Goal: Task Accomplishment & Management: Manage account settings

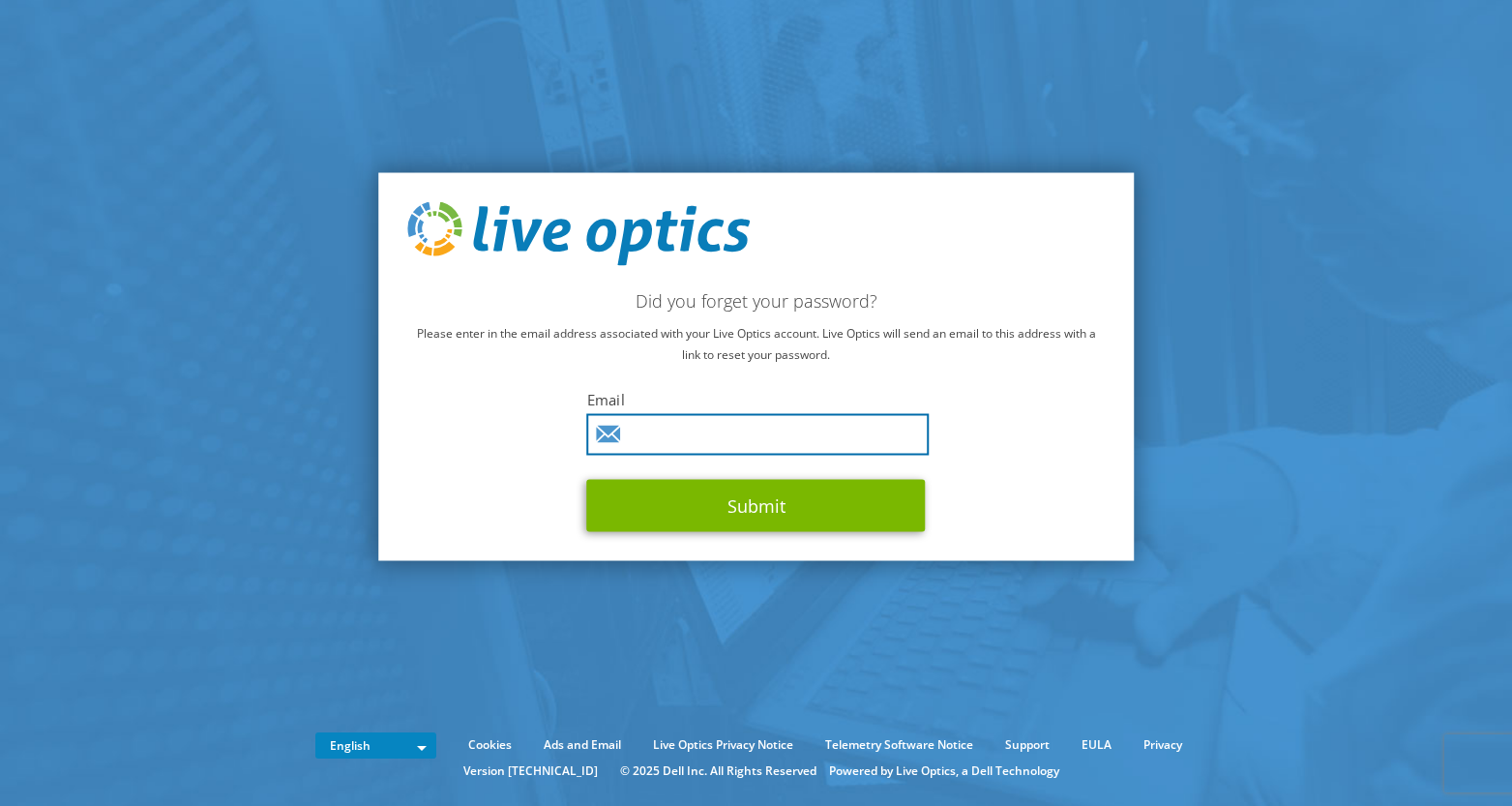
click at [733, 435] on input "text" at bounding box center [758, 434] width 342 height 42
type input "jrodriguez@ipm.es"
click at [587, 479] on button "Submit" at bounding box center [756, 504] width 338 height 52
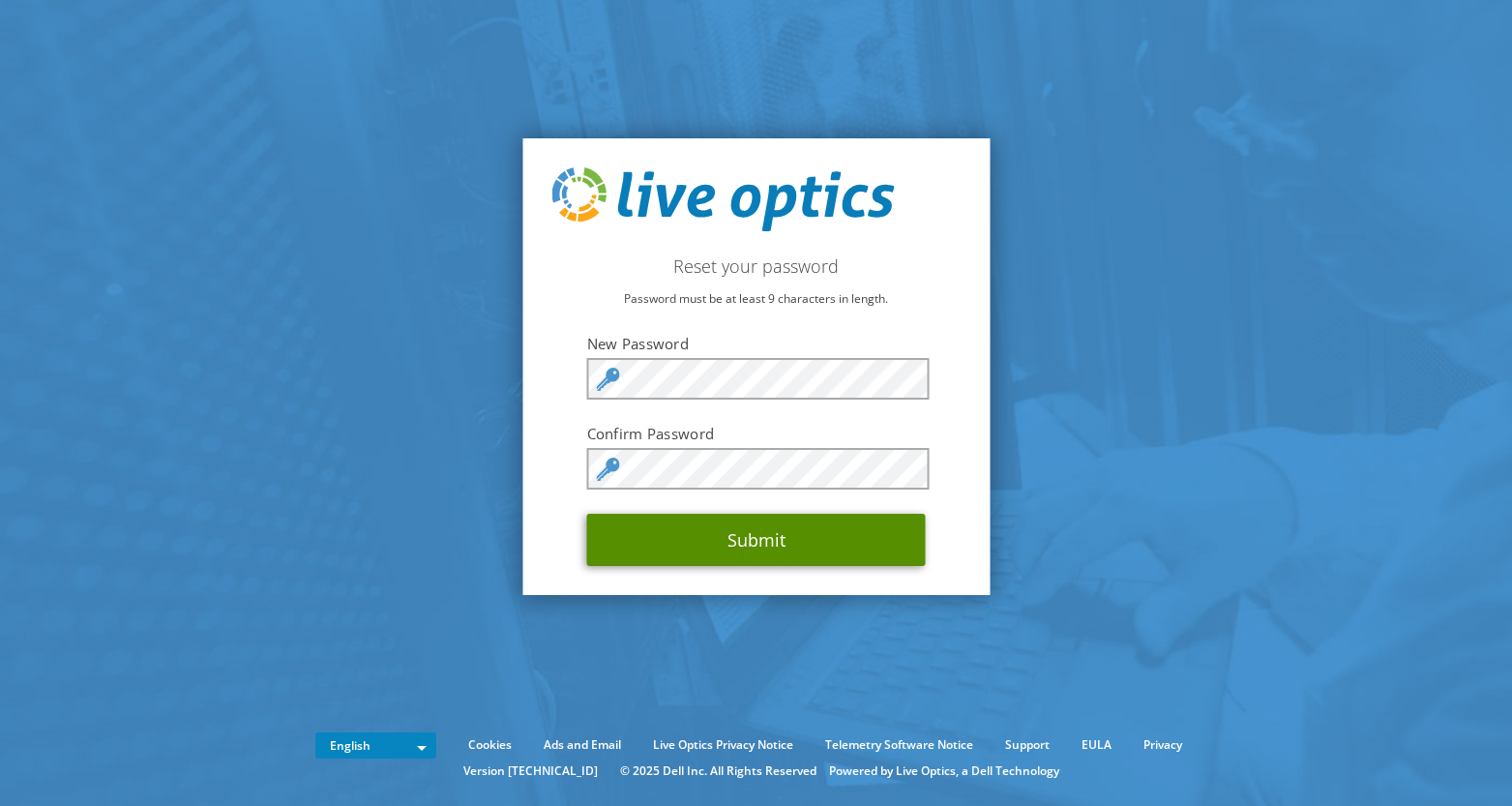
click at [832, 546] on button "Submit" at bounding box center [756, 539] width 338 height 52
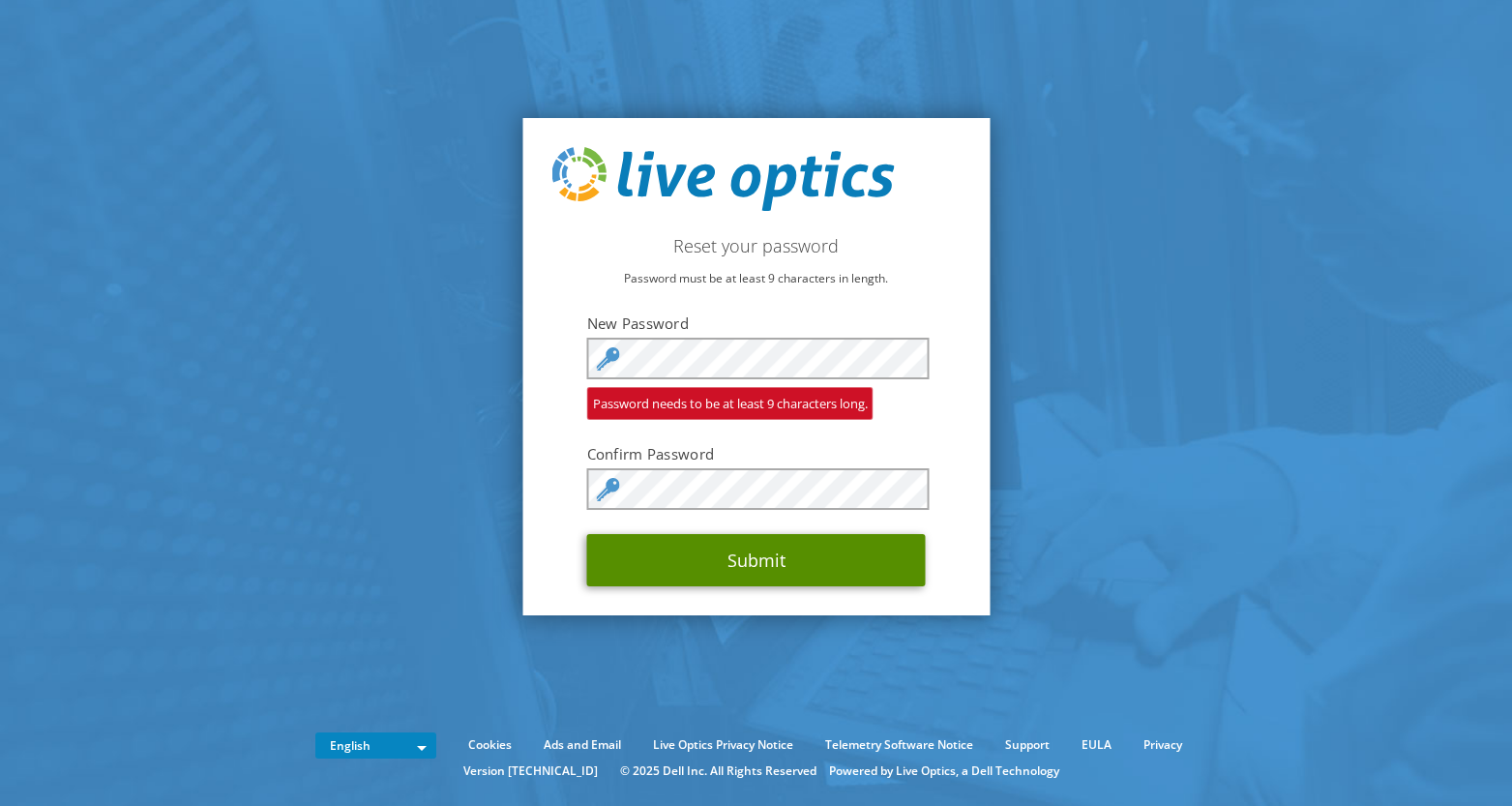
click at [781, 564] on button "Submit" at bounding box center [756, 560] width 338 height 52
